Goal: Transaction & Acquisition: Book appointment/travel/reservation

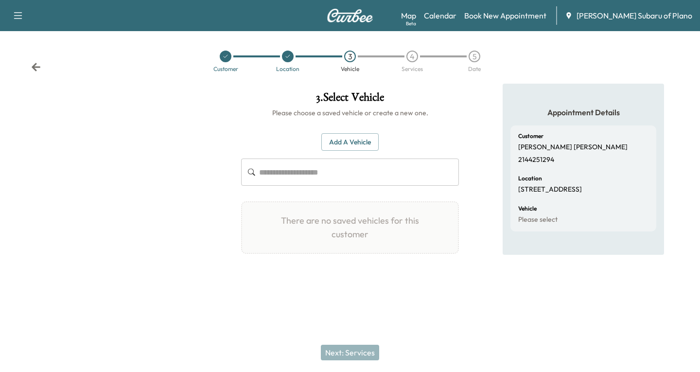
click at [642, 20] on span "[PERSON_NAME] Subaru of Plano" at bounding box center [635, 16] width 116 height 12
click at [520, 17] on link "Book New Appointment" at bounding box center [505, 16] width 82 height 12
click at [531, 15] on link "Book New Appointment" at bounding box center [505, 16] width 82 height 12
click at [529, 17] on link "Book New Appointment" at bounding box center [505, 16] width 82 height 12
click at [457, 12] on link "Calendar" at bounding box center [440, 16] width 33 height 12
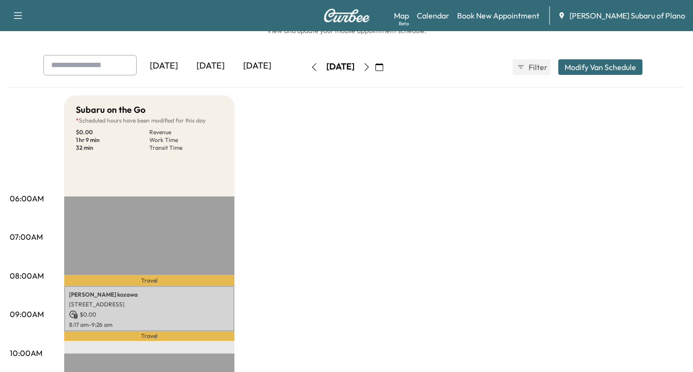
scroll to position [49, 0]
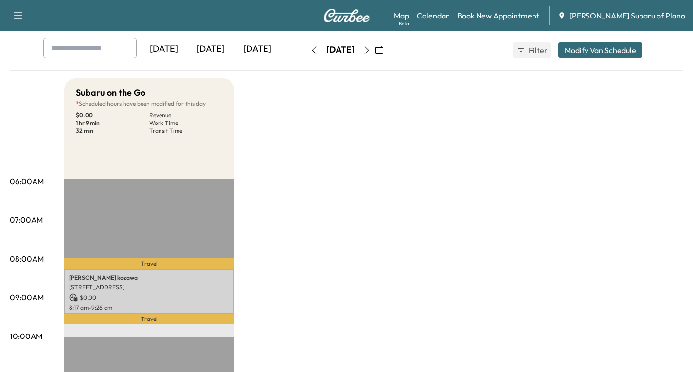
click at [388, 49] on button "button" at bounding box center [379, 50] width 17 height 16
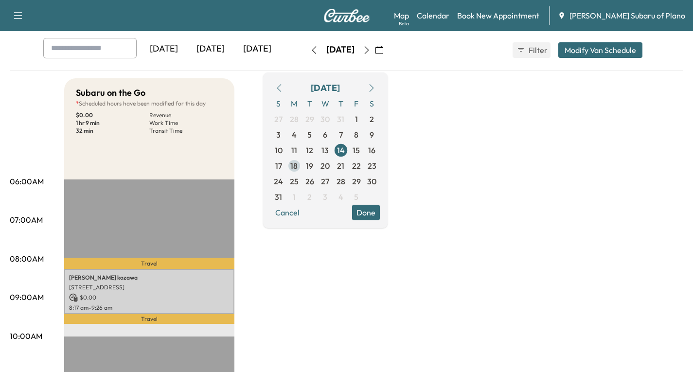
click at [298, 168] on span "18" at bounding box center [293, 166] width 7 height 12
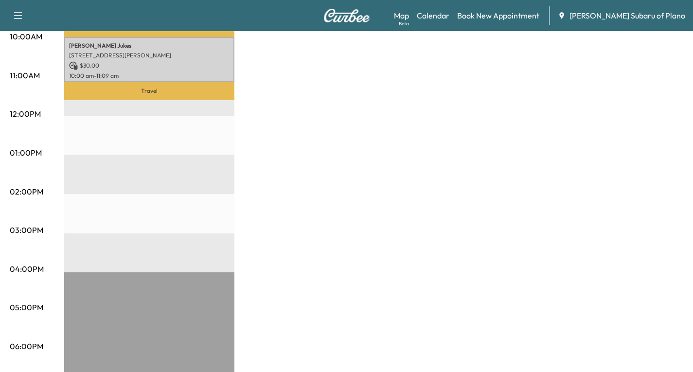
click at [501, 180] on div "Subaru on the Go $ 30.00 Revenue 1 hr 9 min Work Time 59 min Transit Time Trave…" at bounding box center [373, 144] width 619 height 730
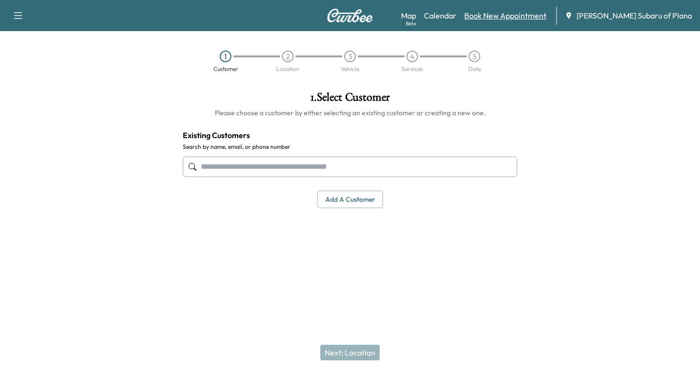
click at [540, 17] on link "Book New Appointment" at bounding box center [505, 16] width 82 height 12
click at [201, 165] on input "text" at bounding box center [350, 167] width 335 height 20
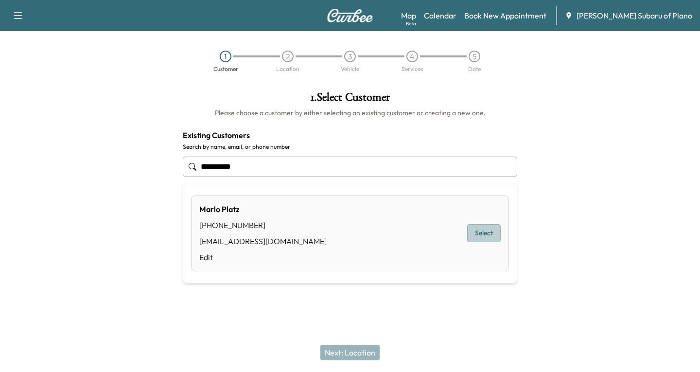
click at [479, 231] on button "Select" at bounding box center [484, 233] width 34 height 18
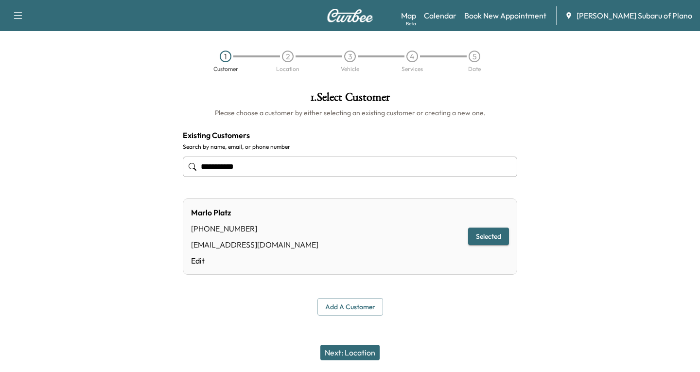
type input "**********"
click at [348, 352] on button "Next: Location" at bounding box center [350, 353] width 59 height 16
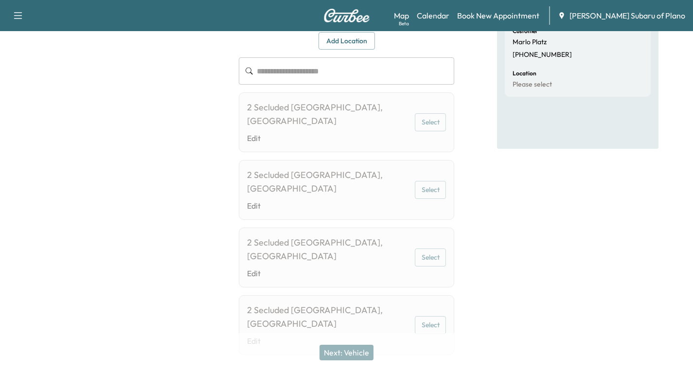
scroll to position [49, 0]
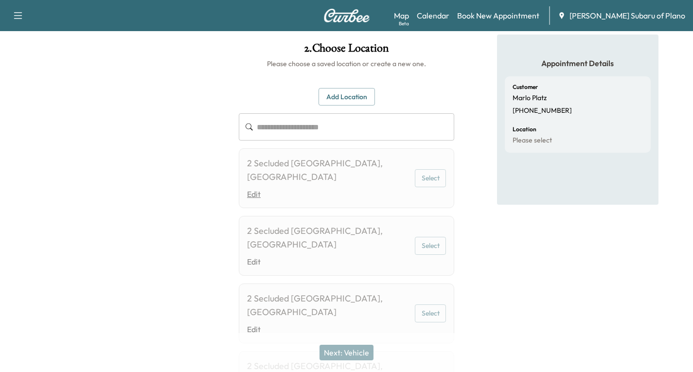
click at [343, 190] on link "Edit" at bounding box center [328, 194] width 163 height 12
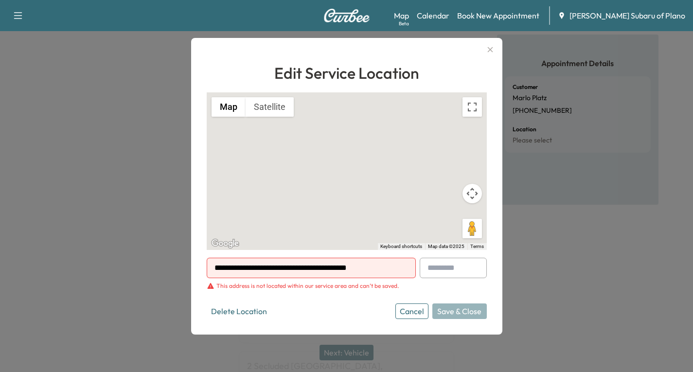
click at [496, 49] on icon "button" at bounding box center [490, 50] width 12 height 12
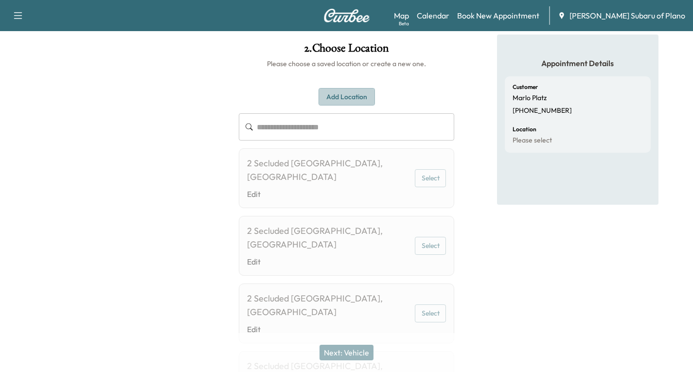
click at [338, 97] on button "Add Location" at bounding box center [347, 97] width 56 height 18
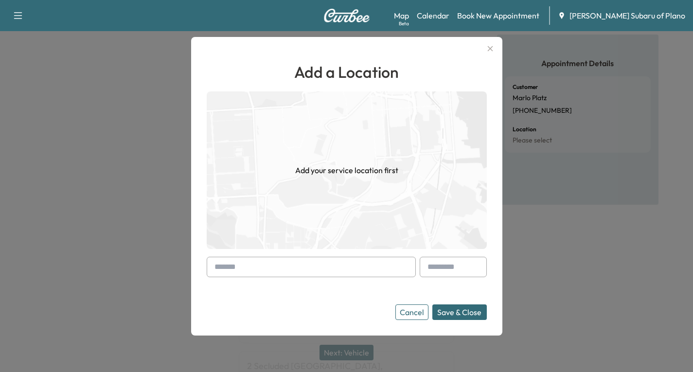
click at [221, 267] on div at bounding box center [217, 267] width 12 height 12
click at [214, 266] on div at bounding box center [217, 267] width 12 height 12
click at [211, 267] on input "text" at bounding box center [311, 267] width 209 height 20
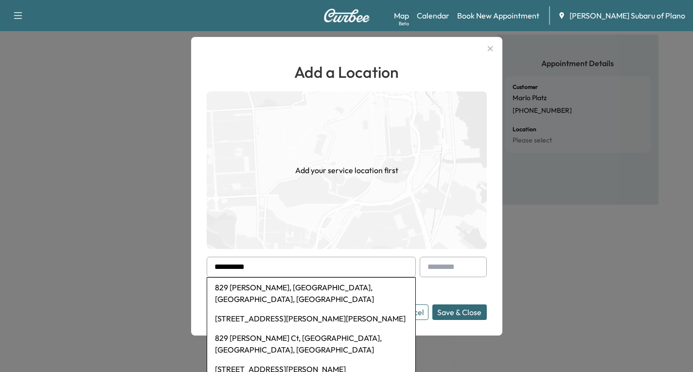
click at [296, 287] on li "829 Dewberry Ln, Fairview, TX, USA" at bounding box center [311, 293] width 208 height 31
type input "**********"
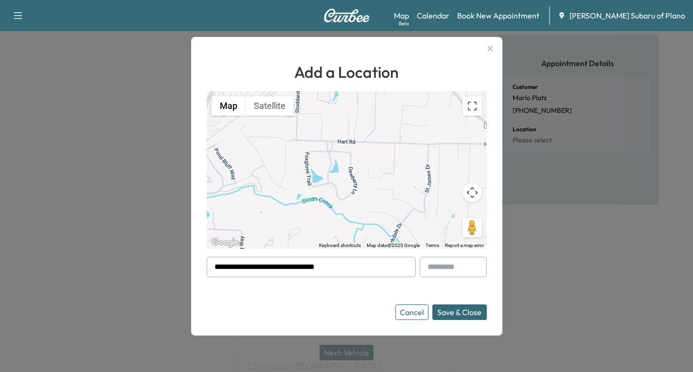
click at [457, 309] on button "Save & Close" at bounding box center [459, 312] width 54 height 16
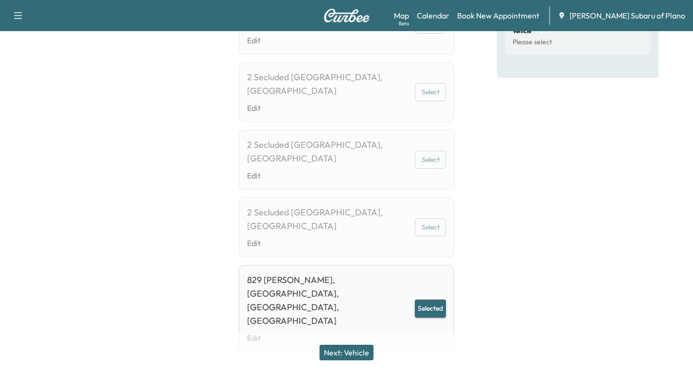
scroll to position [214, 0]
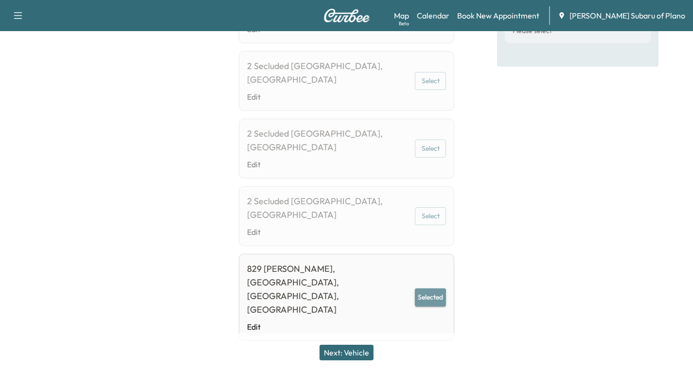
click at [421, 288] on button "Selected" at bounding box center [430, 297] width 31 height 18
click at [336, 355] on button "Next: Vehicle" at bounding box center [347, 353] width 54 height 16
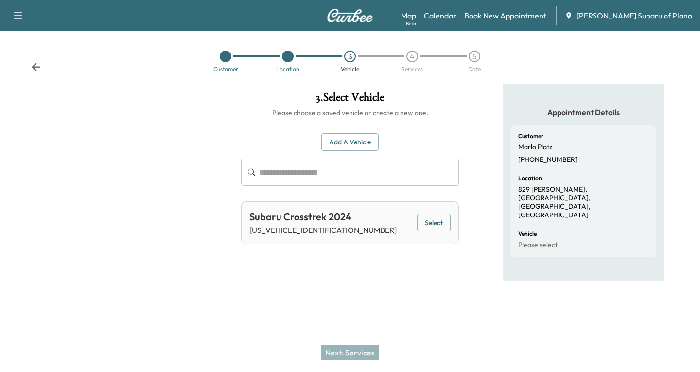
click at [439, 221] on button "Select" at bounding box center [434, 223] width 34 height 18
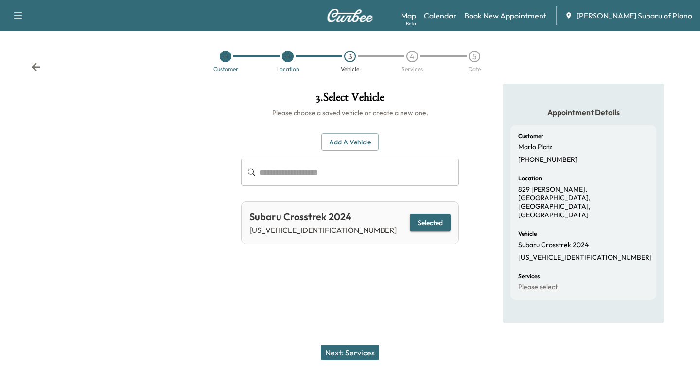
click at [345, 354] on button "Next: Services" at bounding box center [350, 353] width 58 height 16
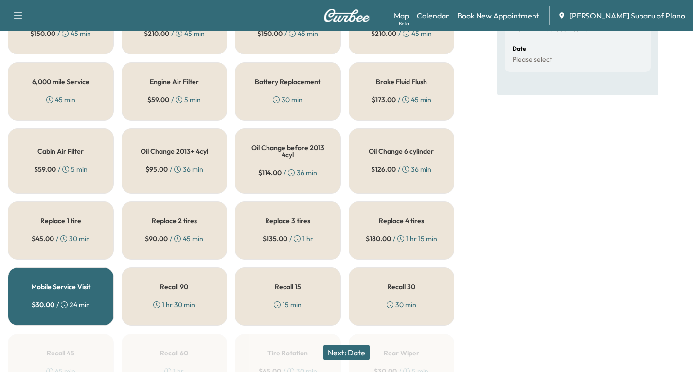
scroll to position [243, 0]
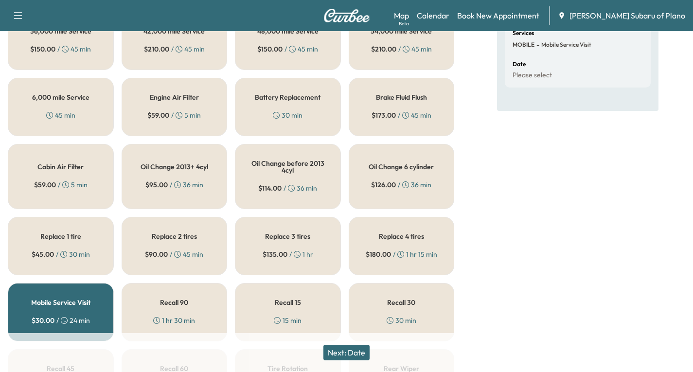
click at [50, 111] on div "45 min" at bounding box center [60, 115] width 29 height 10
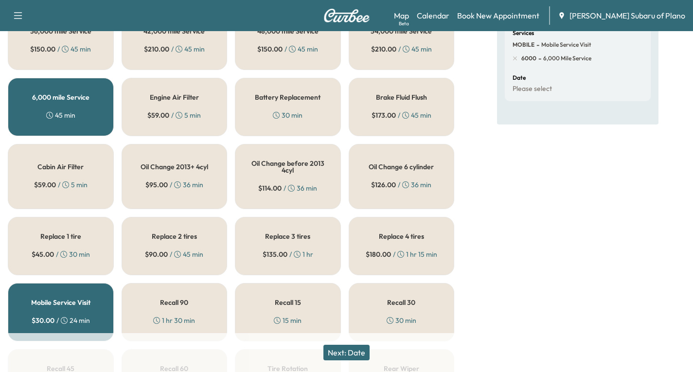
click at [341, 353] on button "Next: Date" at bounding box center [346, 353] width 46 height 16
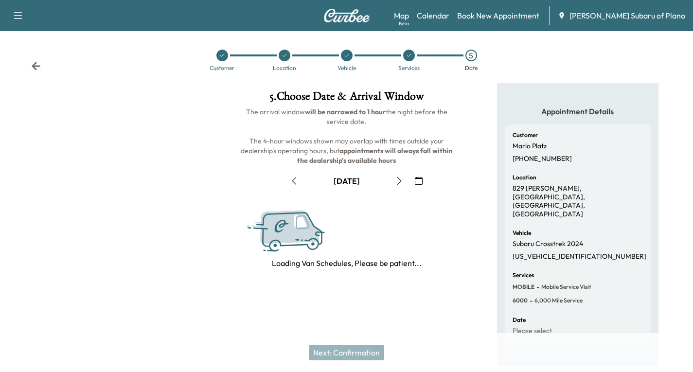
scroll to position [115, 0]
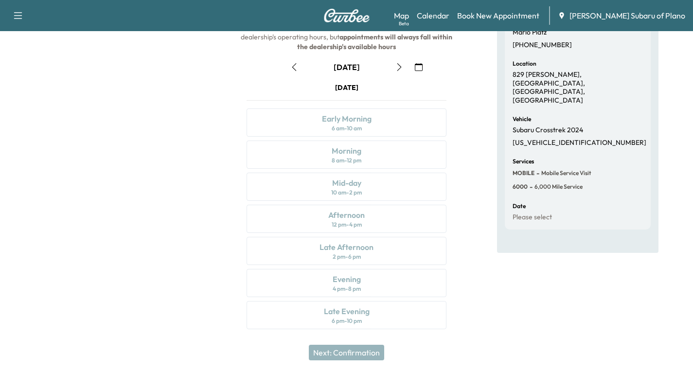
click at [399, 69] on icon "button" at bounding box center [399, 67] width 4 height 8
click at [420, 66] on icon "button" at bounding box center [419, 67] width 8 height 8
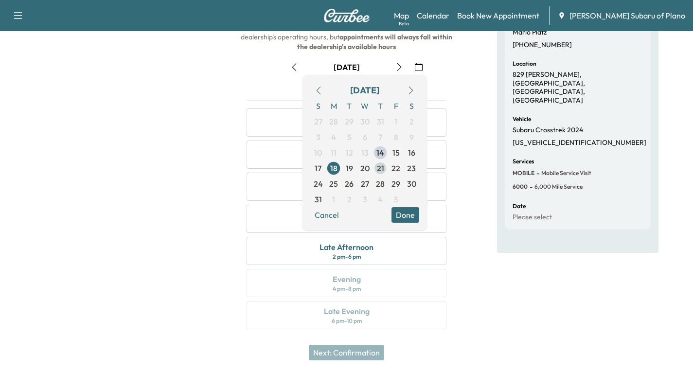
click at [381, 168] on span "21" at bounding box center [380, 168] width 7 height 12
click at [407, 216] on button "Done" at bounding box center [406, 215] width 28 height 16
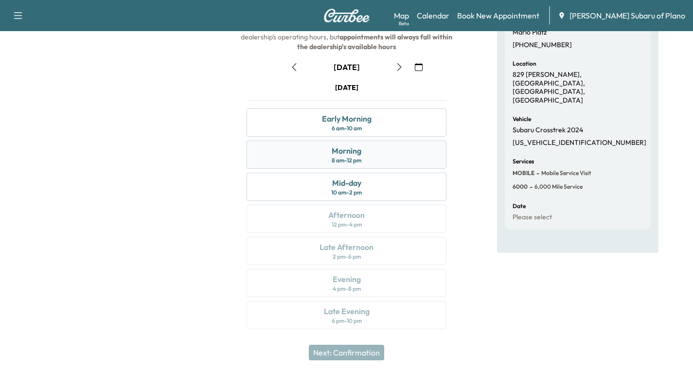
click at [394, 153] on div "Morning 8 am - 12 pm" at bounding box center [347, 155] width 200 height 28
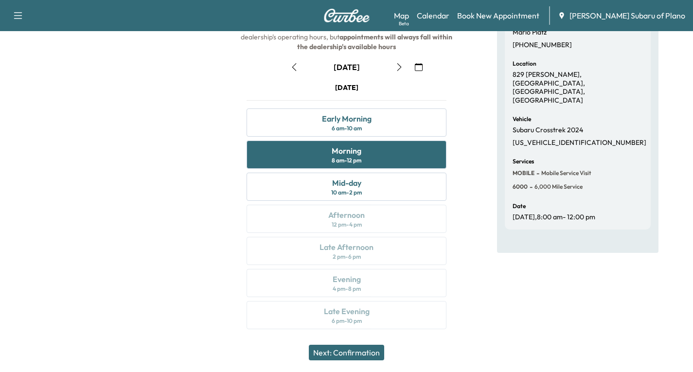
click at [353, 356] on button "Next: Confirmation" at bounding box center [346, 353] width 75 height 16
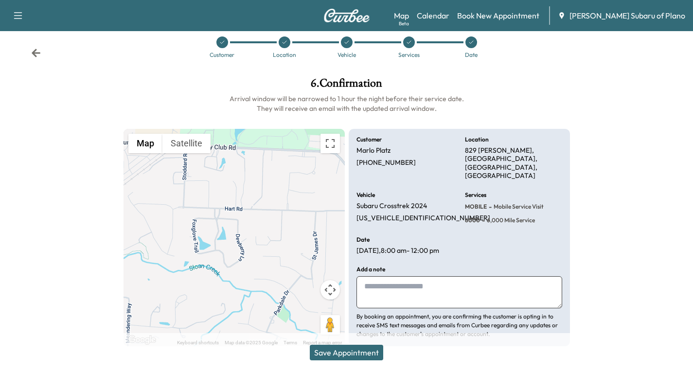
click at [358, 352] on button "Save Appointment" at bounding box center [346, 353] width 73 height 16
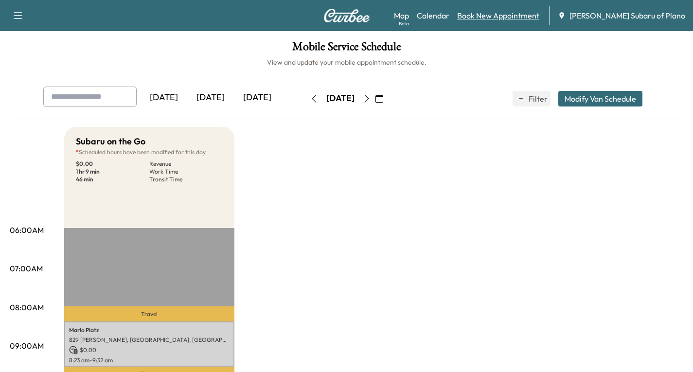
click at [511, 15] on link "Book New Appointment" at bounding box center [498, 16] width 82 height 12
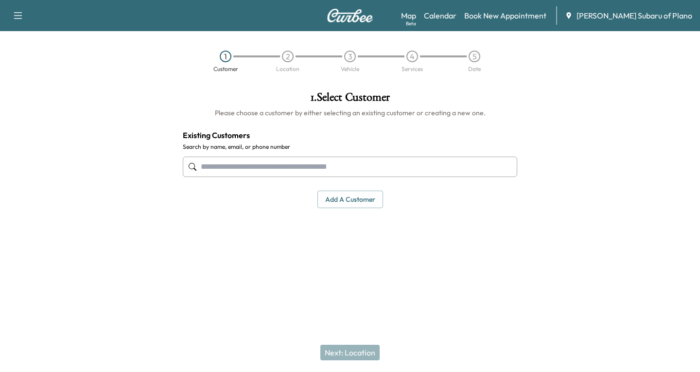
click at [210, 163] on input "text" at bounding box center [350, 167] width 335 height 20
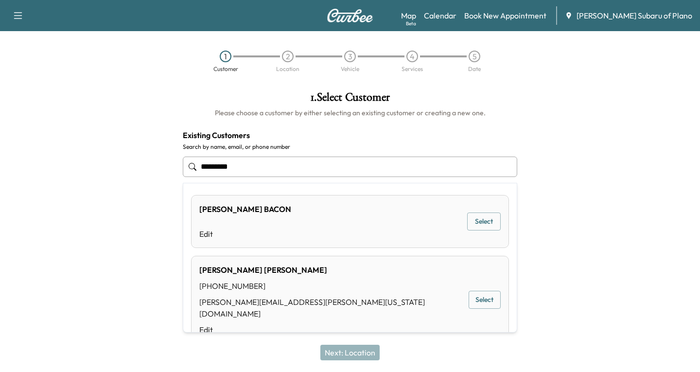
type input "**********"
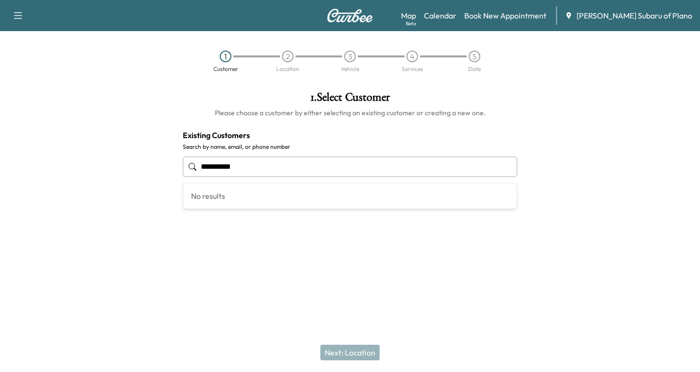
drag, startPoint x: 251, startPoint y: 168, endPoint x: 160, endPoint y: 185, distance: 92.9
click at [160, 184] on div "**********" at bounding box center [350, 177] width 700 height 186
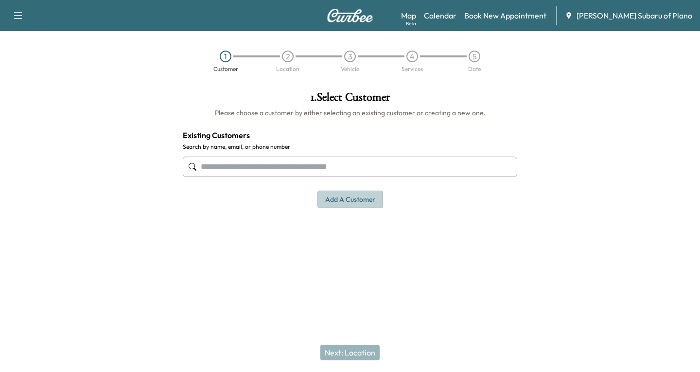
click at [333, 196] on button "Add a customer" at bounding box center [351, 200] width 66 height 18
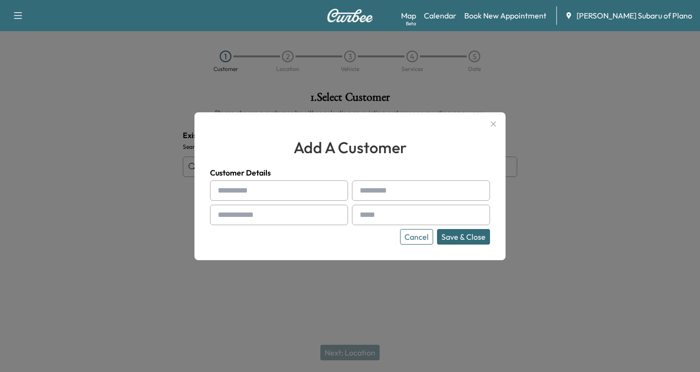
click at [245, 190] on input "text" at bounding box center [279, 190] width 138 height 20
type input "*******"
click at [372, 193] on input "text" at bounding box center [421, 190] width 138 height 20
type input "******"
click at [249, 223] on input "text" at bounding box center [279, 215] width 138 height 20
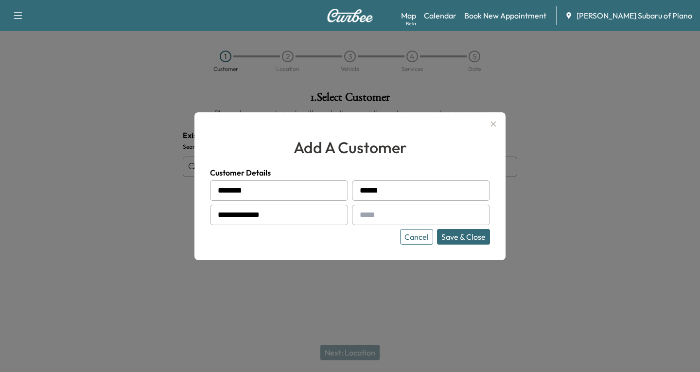
type input "**********"
click at [378, 217] on input "text" at bounding box center [421, 215] width 138 height 20
type input "**********"
click at [467, 228] on div "**********" at bounding box center [350, 212] width 280 height 64
click at [458, 238] on button "Save & Close" at bounding box center [463, 237] width 53 height 16
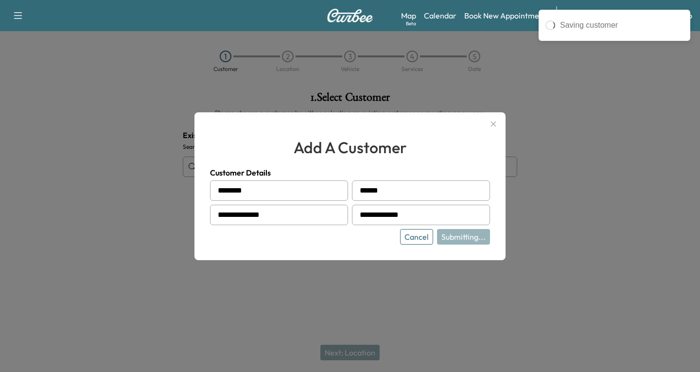
type input "**********"
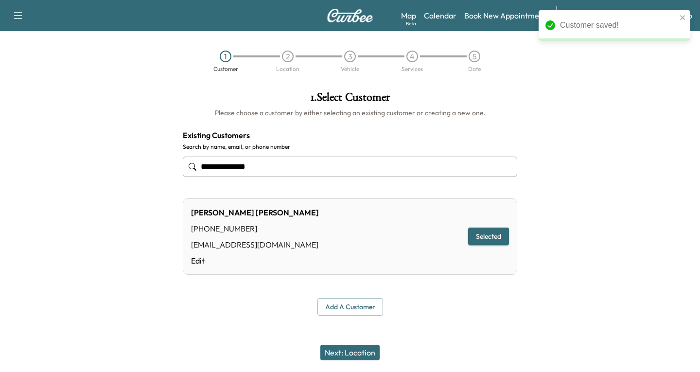
click at [349, 356] on button "Next: Location" at bounding box center [350, 353] width 59 height 16
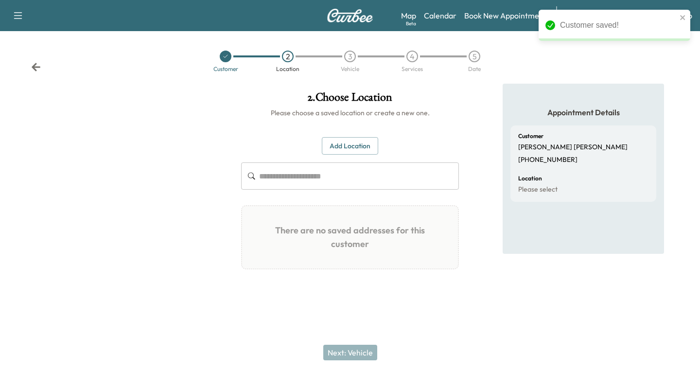
click at [359, 142] on button "Add Location" at bounding box center [350, 146] width 56 height 18
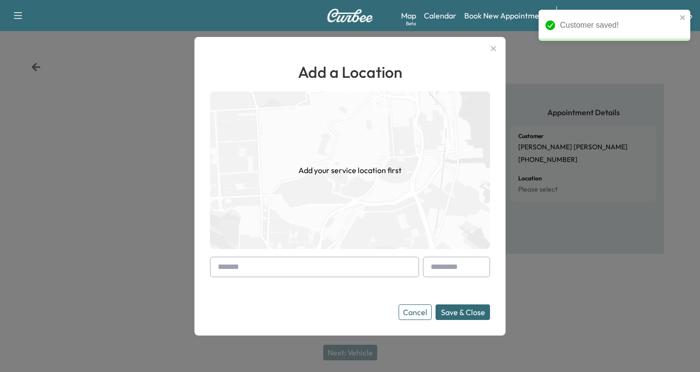
click at [214, 267] on div at bounding box center [220, 267] width 12 height 12
drag, startPoint x: 219, startPoint y: 265, endPoint x: 213, endPoint y: 270, distance: 8.4
click at [213, 270] on div at bounding box center [314, 267] width 209 height 20
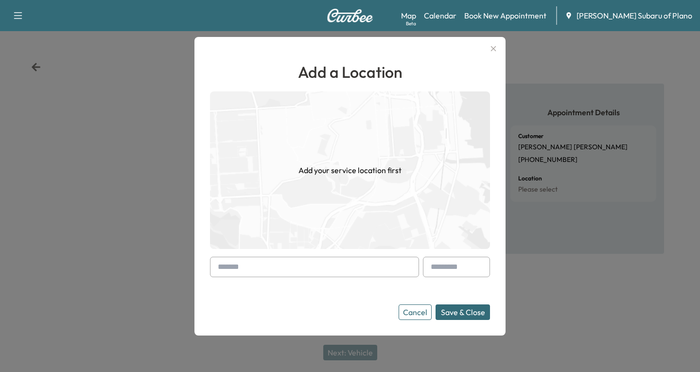
click at [212, 270] on input "text" at bounding box center [314, 267] width 209 height 20
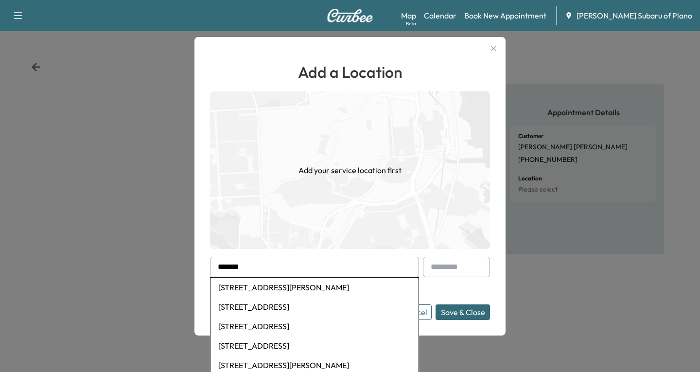
click at [249, 284] on li "3420 Nancy Ct, Plano, TX, USA" at bounding box center [315, 287] width 208 height 19
type input "**********"
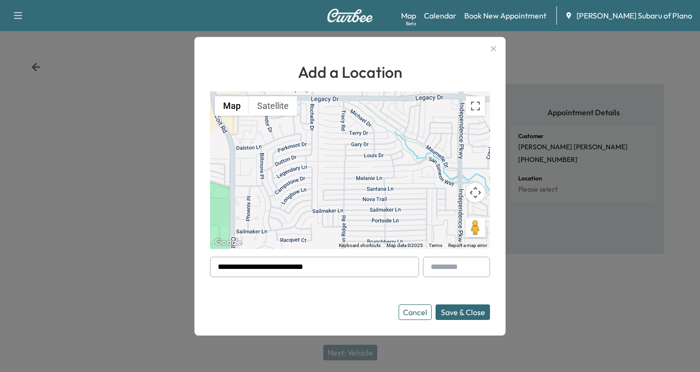
click at [463, 313] on button "Save & Close" at bounding box center [463, 312] width 54 height 16
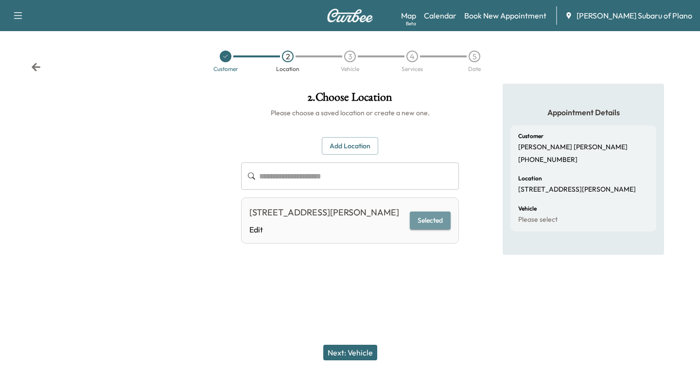
click at [430, 217] on button "Selected" at bounding box center [430, 221] width 41 height 18
click at [354, 356] on button "Next: Vehicle" at bounding box center [350, 353] width 54 height 16
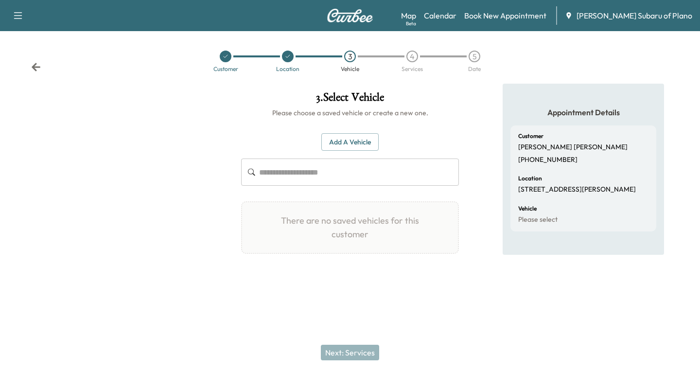
click at [347, 141] on button "Add a Vehicle" at bounding box center [349, 142] width 57 height 18
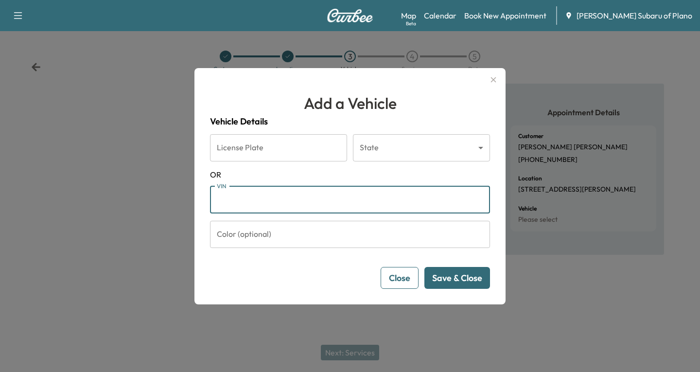
click at [223, 201] on input "VIN" at bounding box center [350, 199] width 280 height 27
paste input "**********"
type input "**********"
click at [444, 280] on button "Save & Close" at bounding box center [458, 278] width 66 height 22
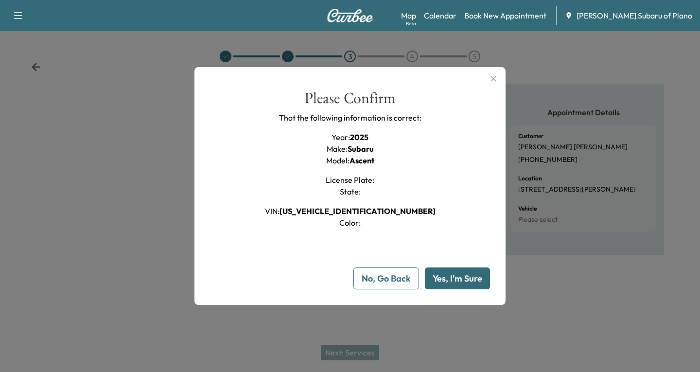
click at [462, 278] on button "Yes, I'm Sure" at bounding box center [457, 278] width 65 height 22
click at [360, 355] on div at bounding box center [350, 186] width 700 height 372
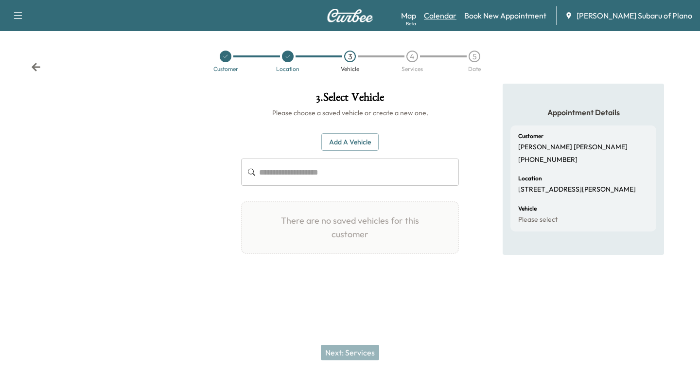
click at [457, 15] on link "Calendar" at bounding box center [440, 16] width 33 height 12
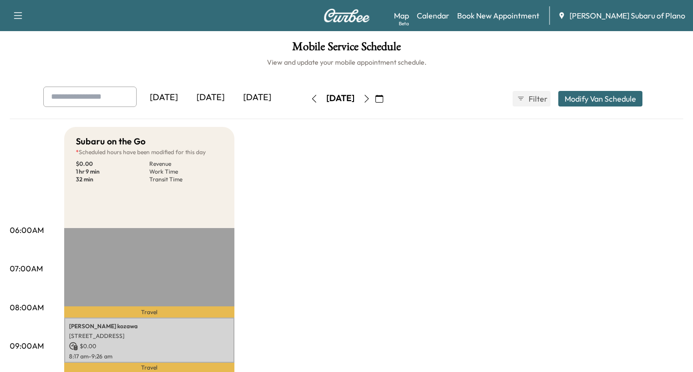
click at [369, 101] on icon "button" at bounding box center [366, 99] width 4 height 8
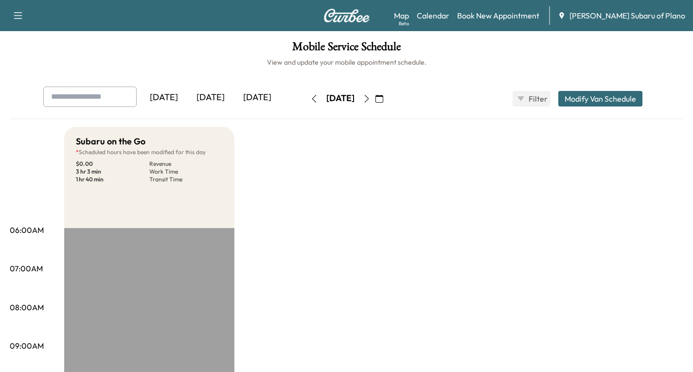
click at [383, 98] on icon "button" at bounding box center [379, 99] width 8 height 8
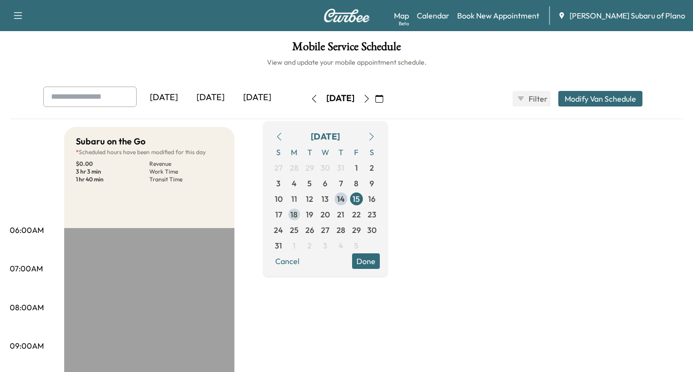
click at [298, 216] on span "18" at bounding box center [293, 215] width 7 height 12
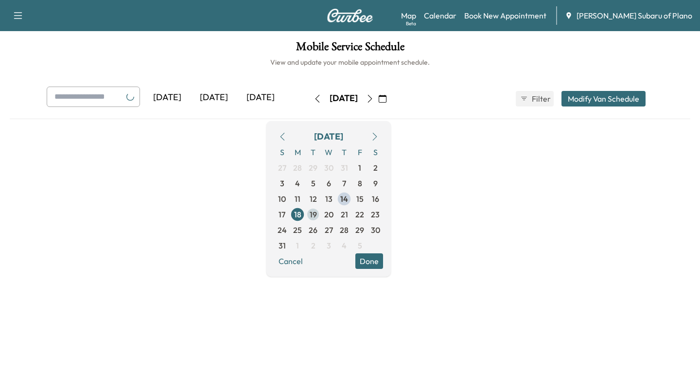
click at [317, 215] on span "19" at bounding box center [313, 215] width 7 height 12
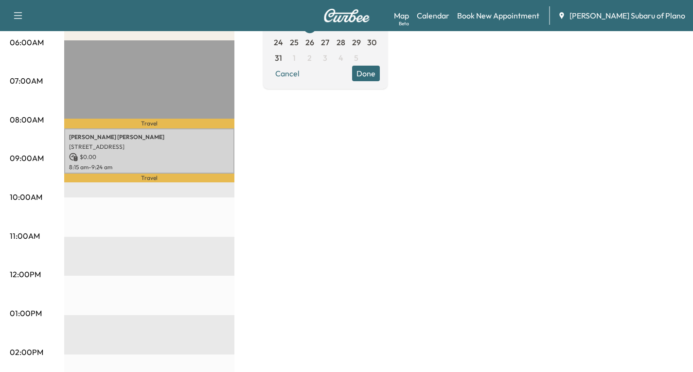
scroll to position [49, 0]
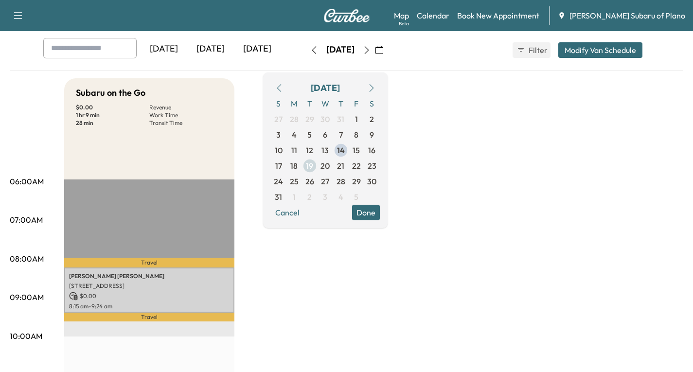
click at [313, 166] on span "19" at bounding box center [309, 166] width 7 height 12
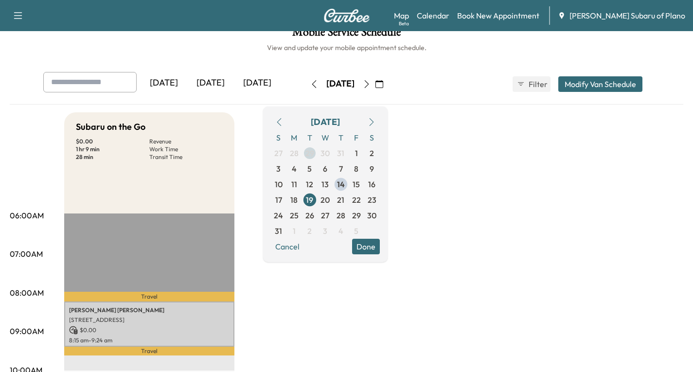
scroll to position [0, 0]
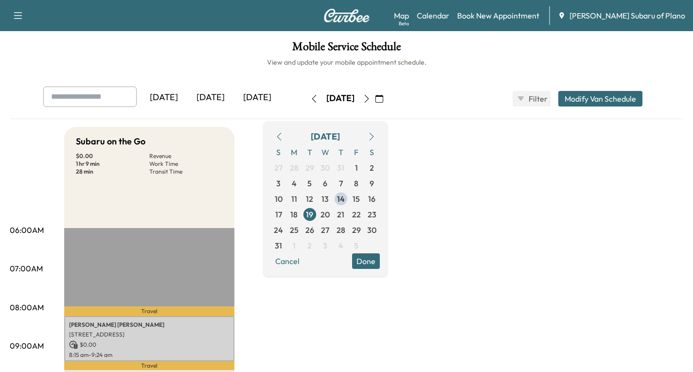
click at [371, 101] on icon "button" at bounding box center [367, 99] width 8 height 8
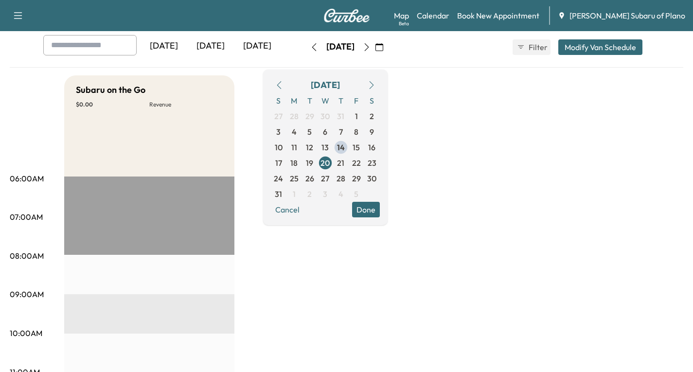
scroll to position [49, 0]
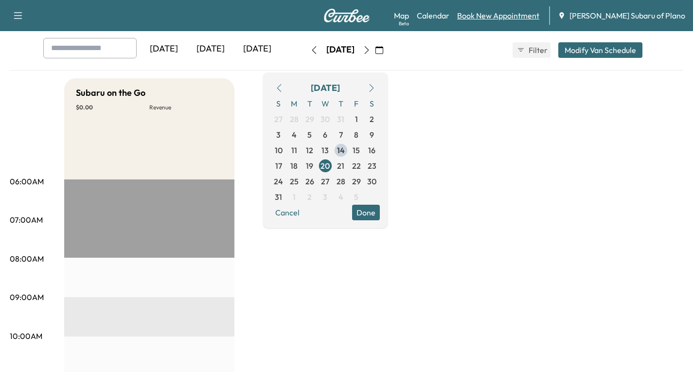
click at [526, 15] on link "Book New Appointment" at bounding box center [498, 16] width 82 height 12
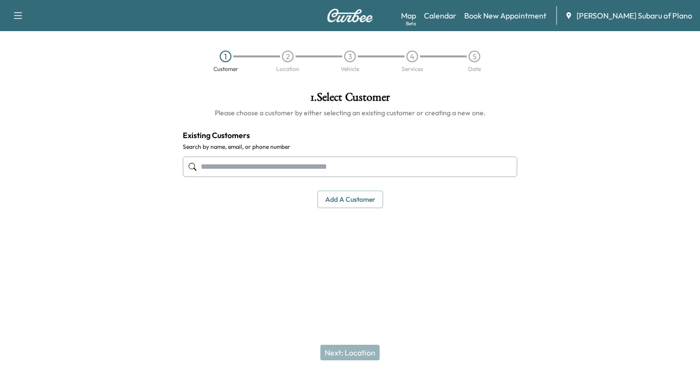
click at [195, 161] on div at bounding box center [193, 167] width 12 height 12
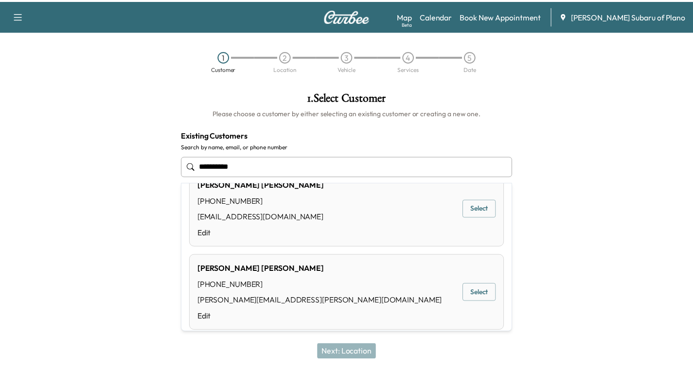
scroll to position [35, 0]
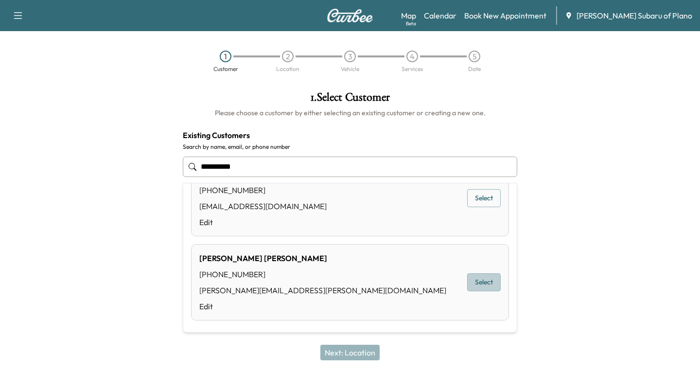
click at [478, 286] on button "Select" at bounding box center [484, 282] width 34 height 18
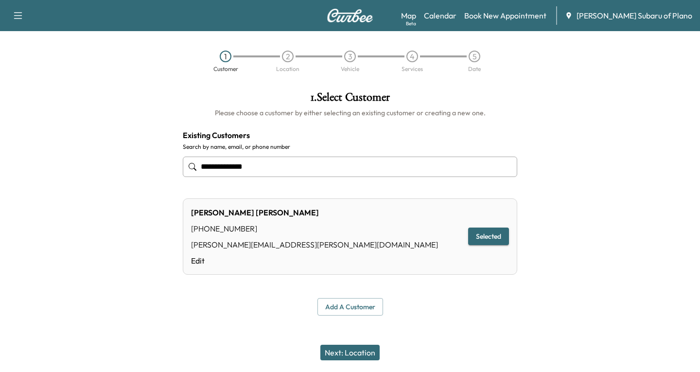
type input "**********"
click at [330, 352] on button "Next: Location" at bounding box center [350, 353] width 59 height 16
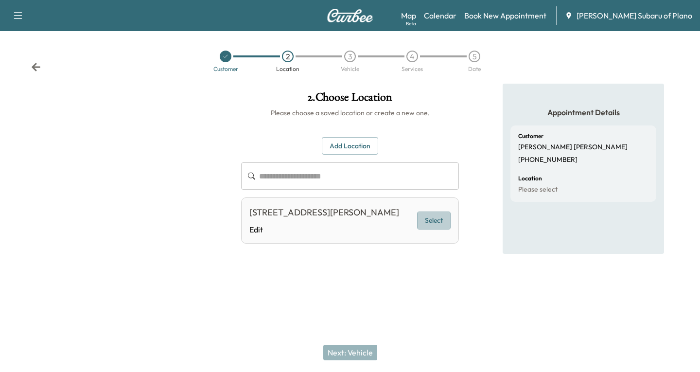
click at [443, 230] on button "Select" at bounding box center [434, 221] width 34 height 18
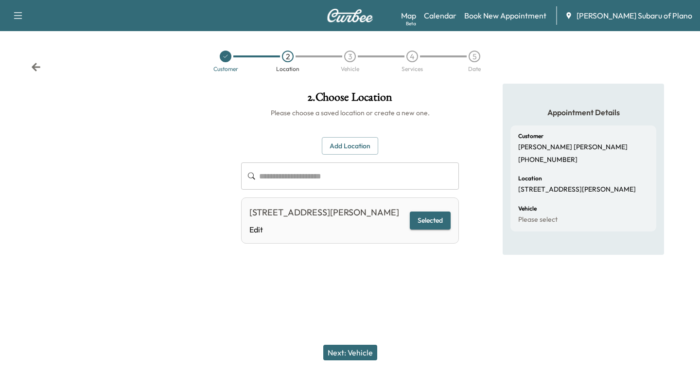
click at [359, 350] on button "Next: Vehicle" at bounding box center [350, 353] width 54 height 16
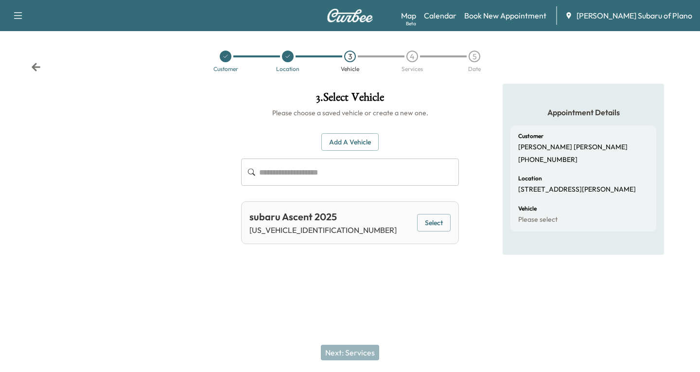
click at [435, 221] on button "Select" at bounding box center [434, 223] width 34 height 18
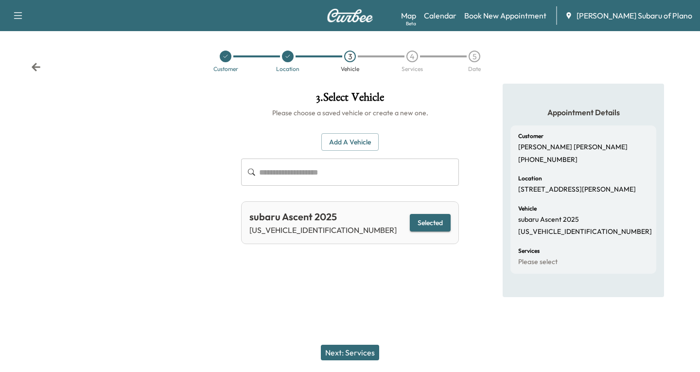
click at [350, 350] on button "Next: Services" at bounding box center [350, 353] width 58 height 16
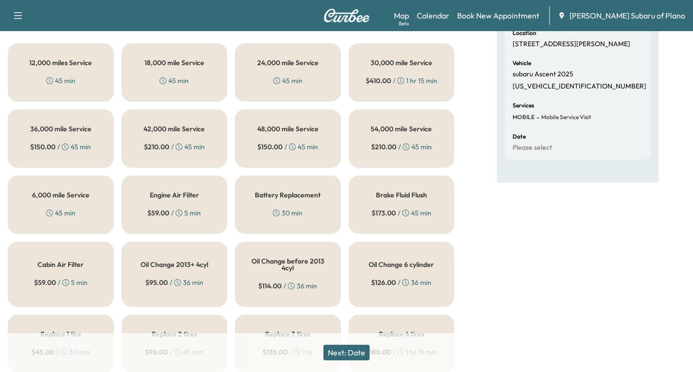
scroll to position [146, 0]
click at [76, 197] on h5 "6,000 mile Service" at bounding box center [60, 194] width 57 height 7
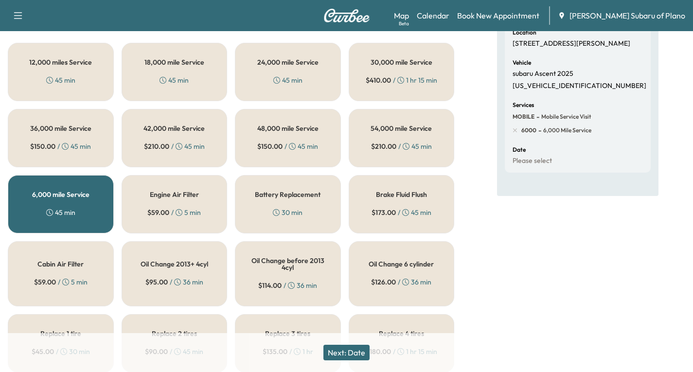
click at [350, 352] on button "Next: Date" at bounding box center [346, 353] width 46 height 16
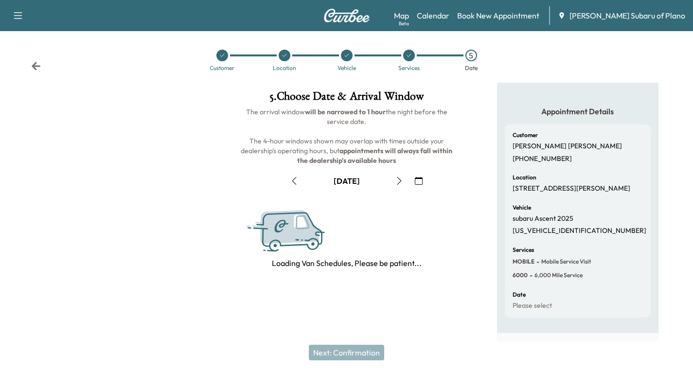
scroll to position [115, 0]
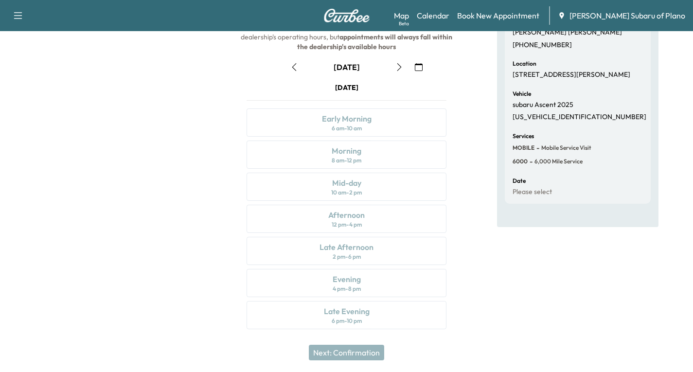
click at [417, 66] on icon "button" at bounding box center [419, 67] width 8 height 8
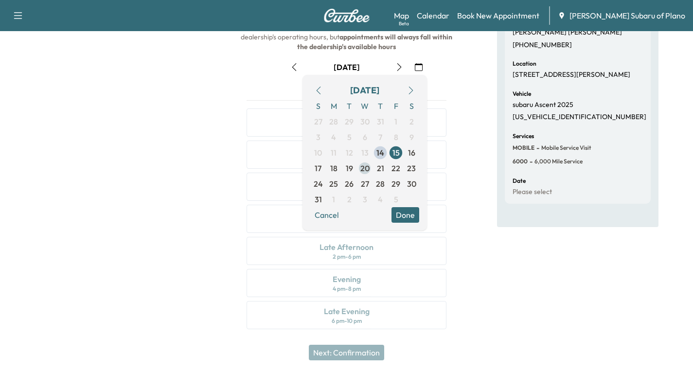
click at [366, 169] on span "20" at bounding box center [364, 168] width 9 height 12
click at [406, 212] on button "Done" at bounding box center [406, 215] width 28 height 16
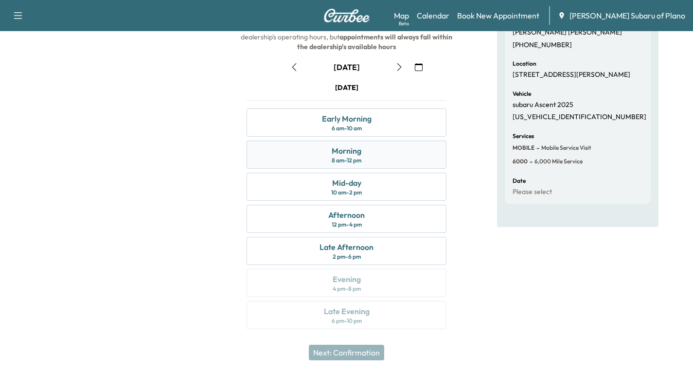
click at [400, 160] on div "Morning 8 am - 12 pm" at bounding box center [347, 155] width 200 height 28
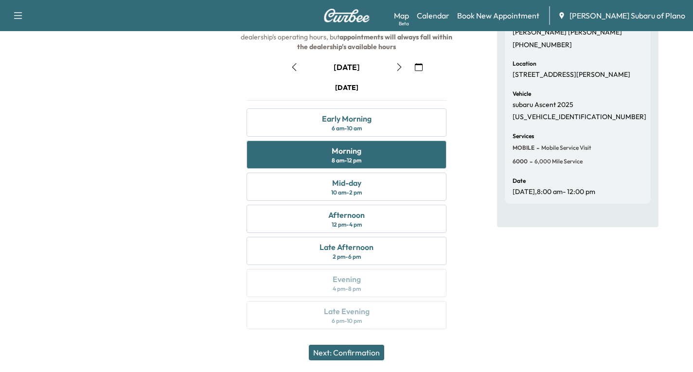
click at [326, 352] on button "Next: Confirmation" at bounding box center [346, 353] width 75 height 16
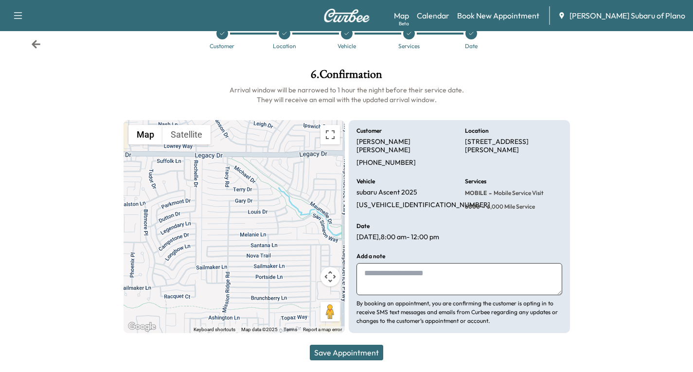
click at [339, 356] on button "Save Appointment" at bounding box center [346, 353] width 73 height 16
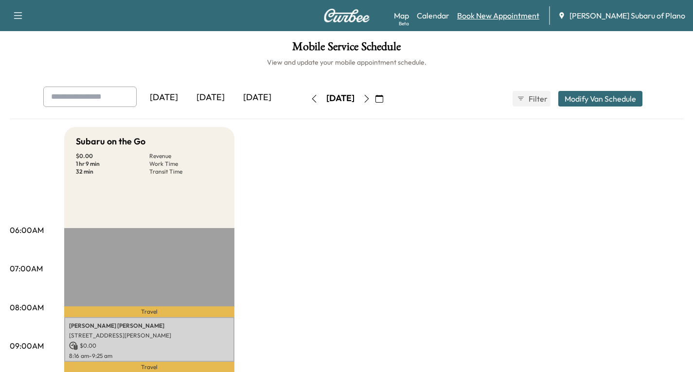
click at [526, 17] on link "Book New Appointment" at bounding box center [498, 16] width 82 height 12
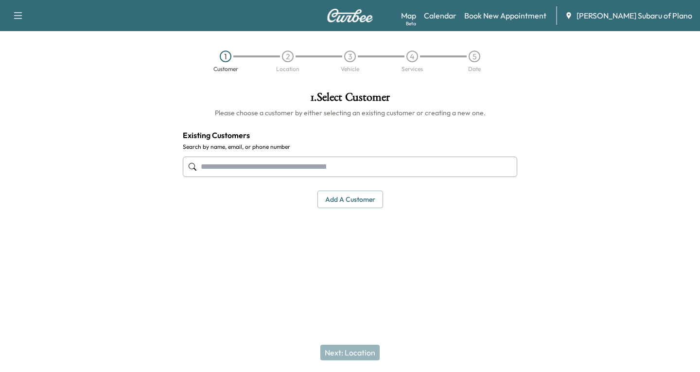
click at [208, 168] on input "text" at bounding box center [350, 167] width 335 height 20
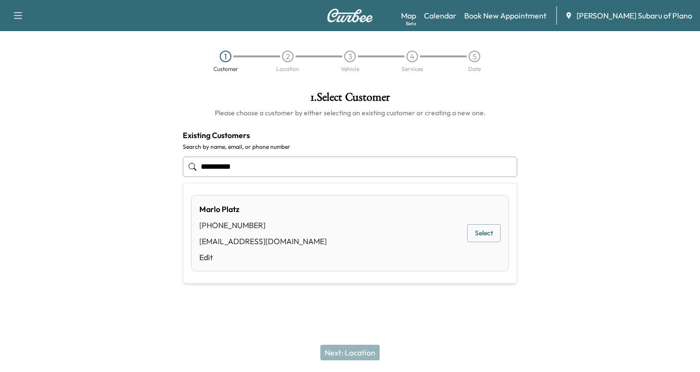
type input "**********"
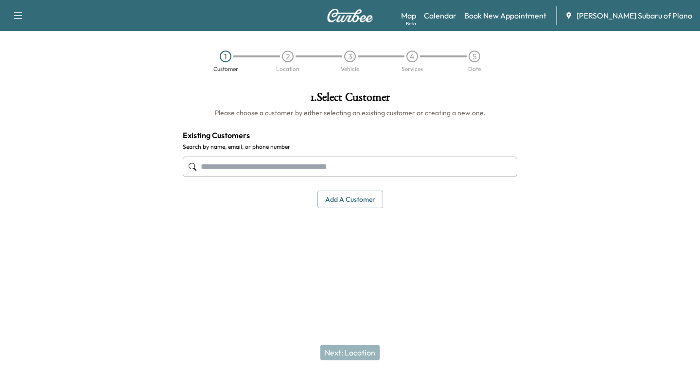
click at [53, 238] on div at bounding box center [87, 177] width 175 height 186
click at [207, 168] on input "text" at bounding box center [350, 167] width 335 height 20
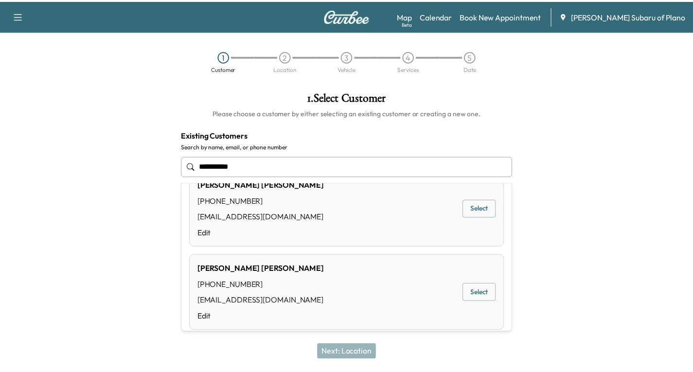
scroll to position [35, 0]
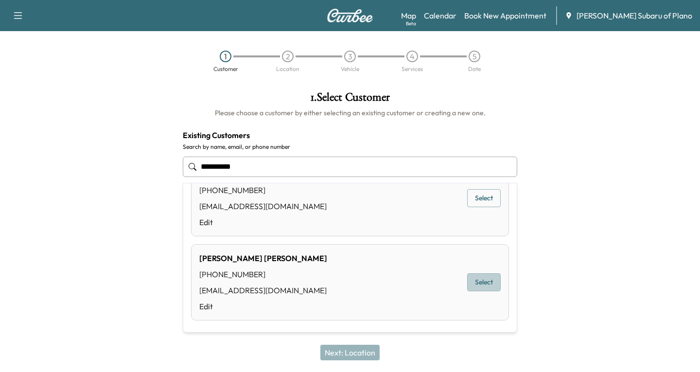
click at [475, 280] on button "Select" at bounding box center [484, 282] width 34 height 18
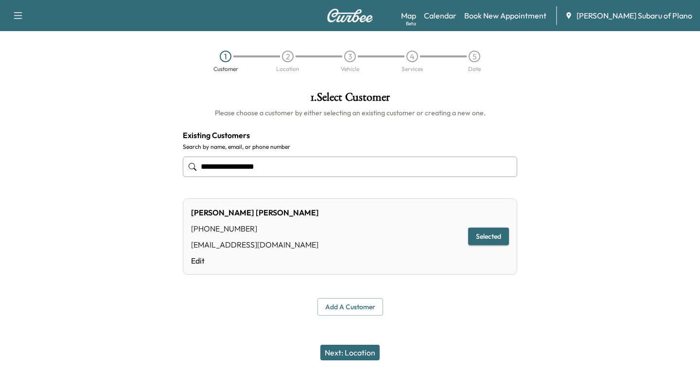
type input "**********"
click at [345, 356] on button "Next: Location" at bounding box center [350, 353] width 59 height 16
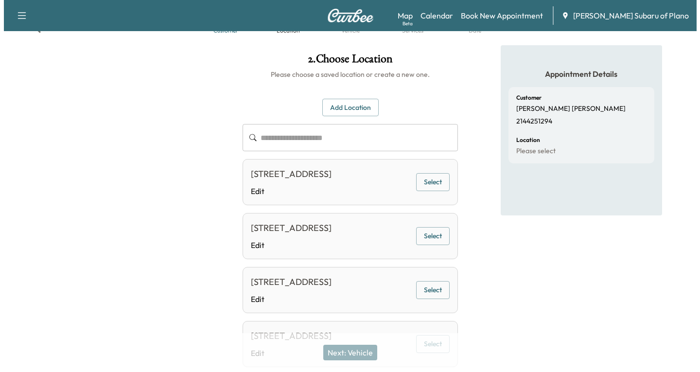
scroll to position [0, 0]
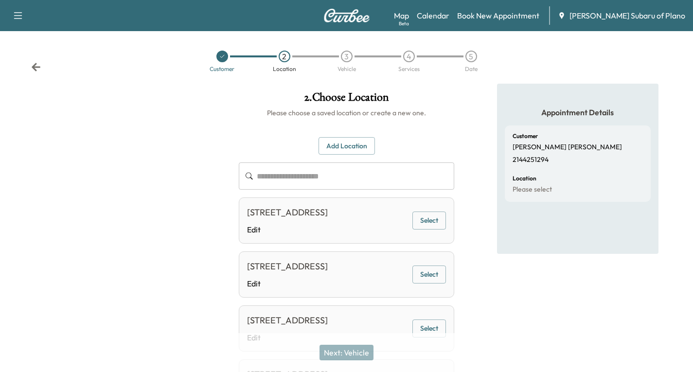
click at [430, 225] on button "Select" at bounding box center [429, 221] width 34 height 18
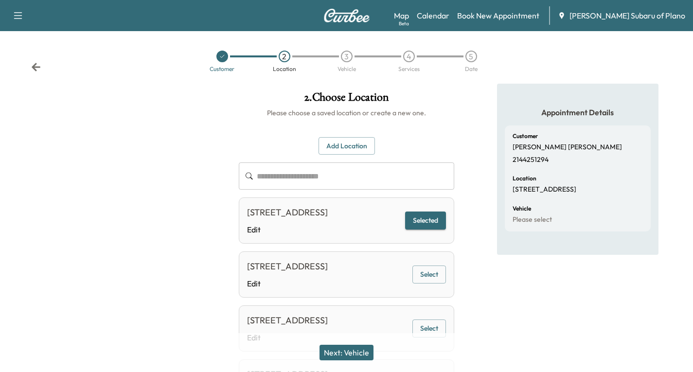
click at [344, 352] on button "Next: Vehicle" at bounding box center [347, 353] width 54 height 16
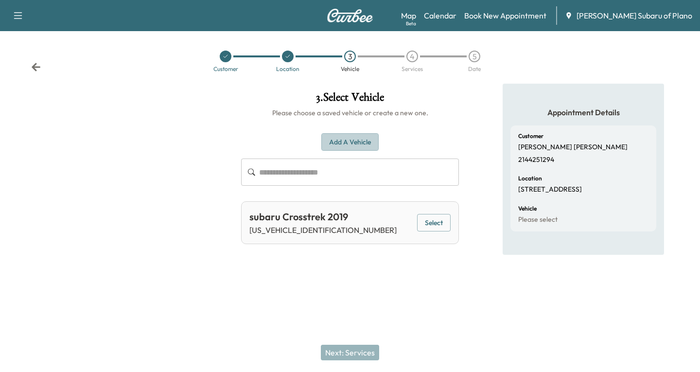
click at [332, 139] on button "Add a Vehicle" at bounding box center [349, 142] width 57 height 18
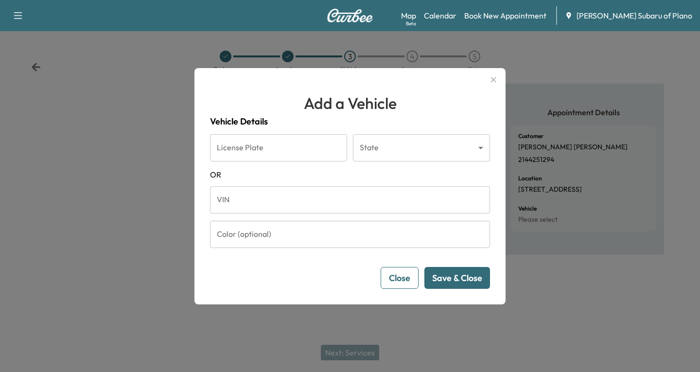
click at [237, 203] on input "VIN" at bounding box center [350, 199] width 280 height 27
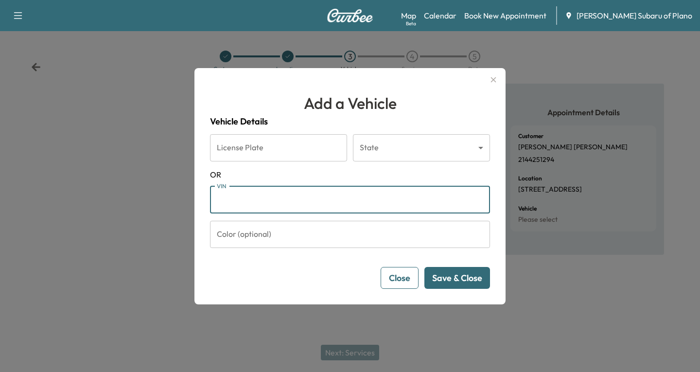
paste input "**********"
type input "**********"
click at [454, 279] on button "Save & Close" at bounding box center [458, 278] width 66 height 22
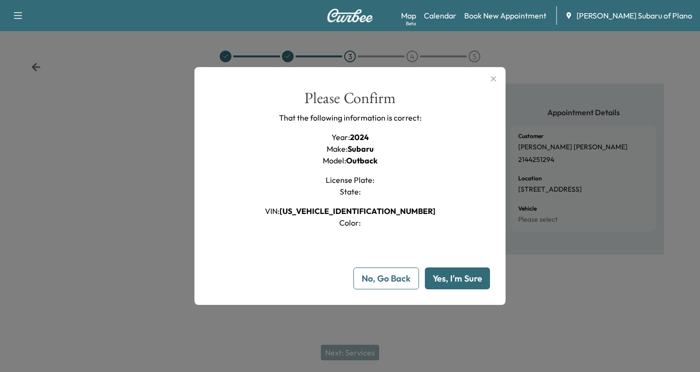
click at [486, 331] on div at bounding box center [350, 186] width 700 height 372
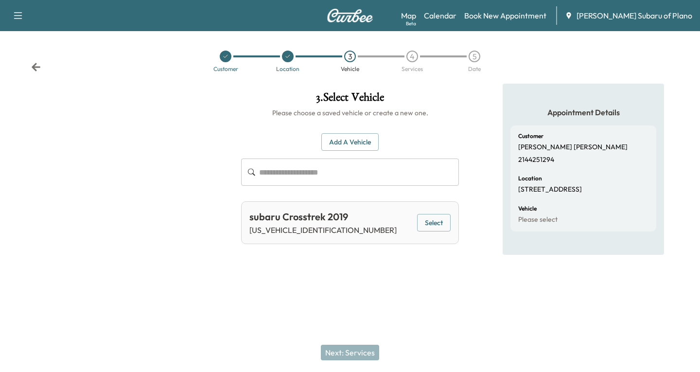
click at [355, 144] on button "Add a Vehicle" at bounding box center [349, 142] width 57 height 18
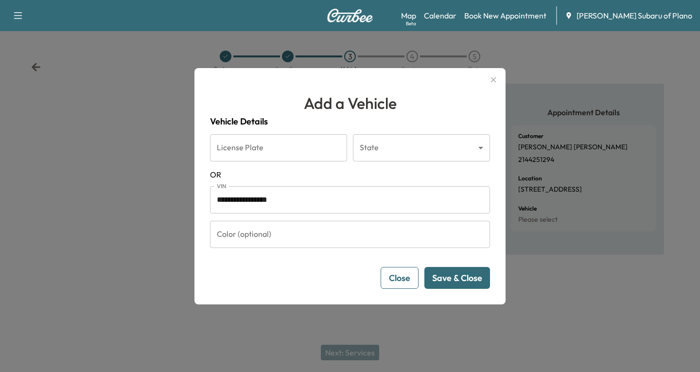
click at [466, 281] on button "Save & Close" at bounding box center [458, 278] width 66 height 22
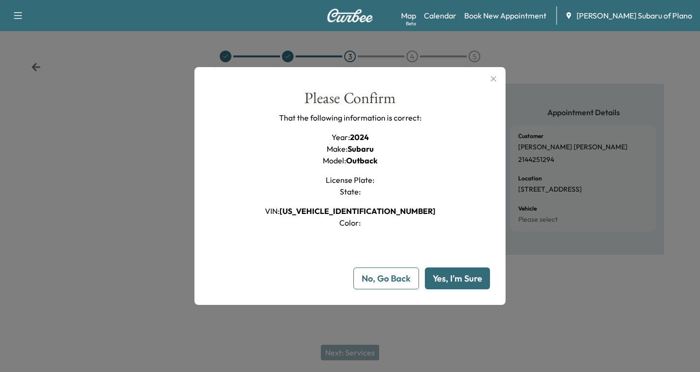
click at [456, 278] on button "Yes, I'm Sure" at bounding box center [457, 278] width 65 height 22
click at [351, 351] on div at bounding box center [350, 186] width 700 height 372
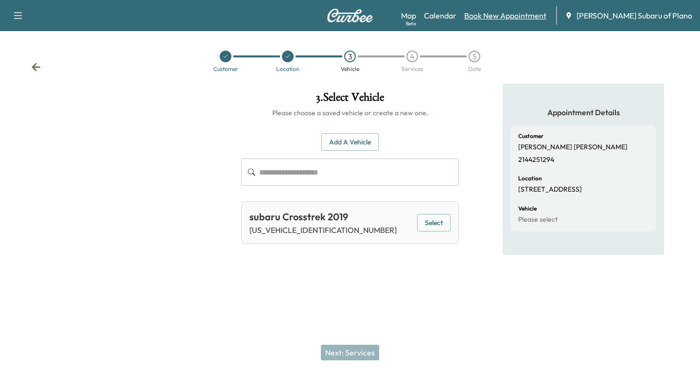
click at [509, 15] on link "Book New Appointment" at bounding box center [505, 16] width 82 height 12
click at [523, 15] on link "Book New Appointment" at bounding box center [505, 16] width 82 height 12
click at [535, 15] on link "Book New Appointment" at bounding box center [505, 16] width 82 height 12
click at [541, 13] on link "Book New Appointment" at bounding box center [505, 16] width 82 height 12
click at [17, 16] on icon "button" at bounding box center [18, 16] width 12 height 12
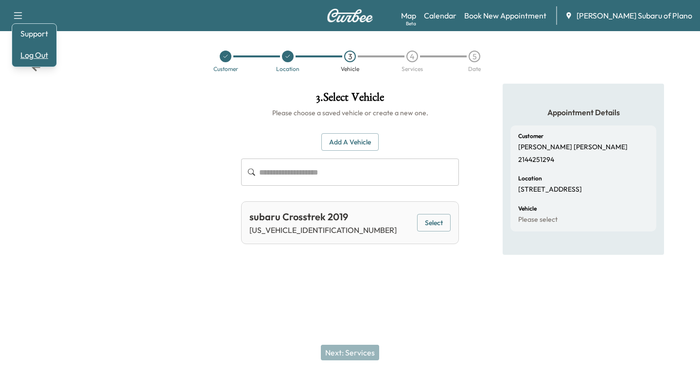
click at [41, 58] on button "Log Out" at bounding box center [34, 55] width 36 height 16
